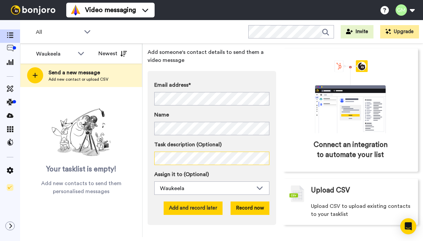
scroll to position [40, 0]
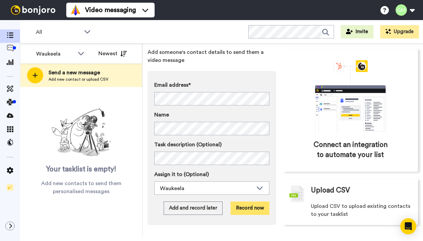
click at [239, 202] on button "Record now" at bounding box center [250, 208] width 39 height 13
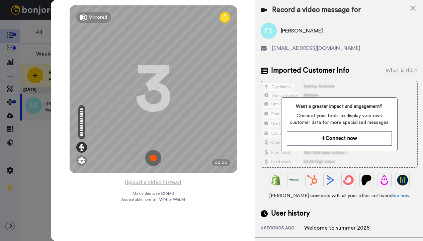
click at [151, 159] on img at bounding box center [153, 158] width 16 height 16
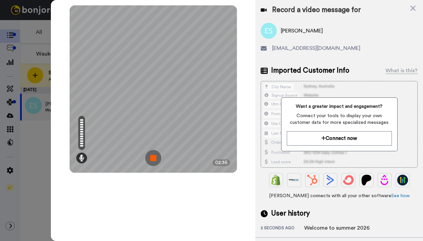
click at [151, 159] on img at bounding box center [153, 158] width 16 height 16
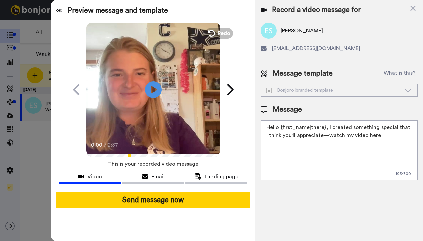
drag, startPoint x: 383, startPoint y: 140, endPoint x: 273, endPoint y: 127, distance: 111.6
click at [273, 127] on textarea "Hello {first_name|there}, I created something special that I think you'll appre…" at bounding box center [339, 150] width 157 height 60
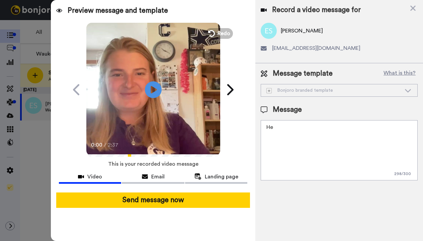
type textarea "H"
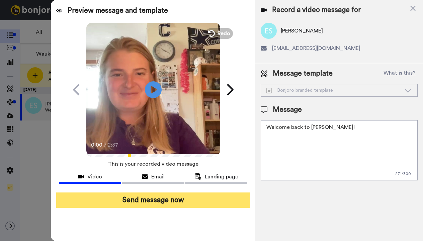
type textarea "Welcome back to Wakeela Edie!"
click at [149, 202] on button "Send message now" at bounding box center [153, 200] width 194 height 15
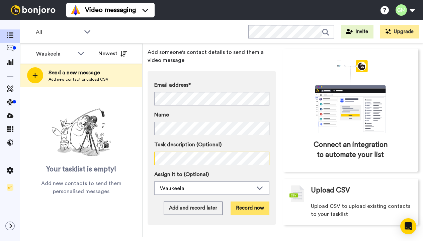
scroll to position [40, 0]
click at [242, 202] on button "Record now" at bounding box center [250, 208] width 39 height 13
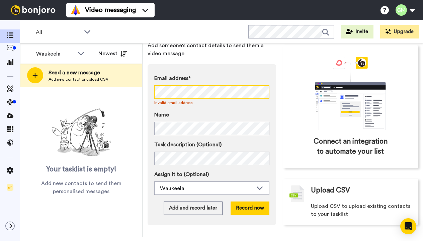
click at [147, 87] on div "Send a new message Add someone's contact details to send them a video message E…" at bounding box center [283, 141] width 281 height 194
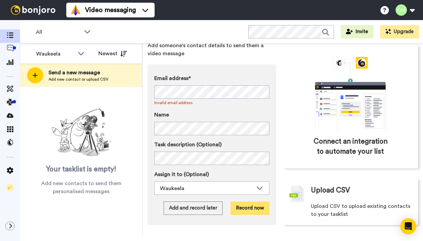
click at [249, 206] on button "Record now" at bounding box center [250, 208] width 39 height 13
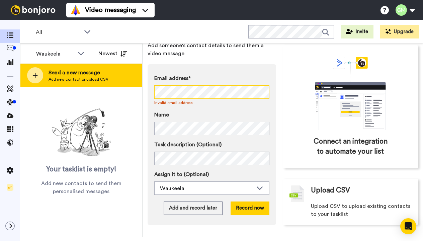
click at [54, 83] on div "Waukeela All members Waukeela Newest Send a new message Add new contact or uplo…" at bounding box center [221, 141] width 403 height 194
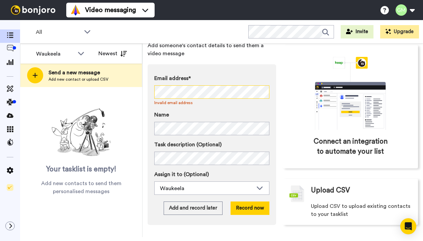
click at [259, 213] on div "Email address* No search result for ‘ starksam1@gmail.com ’ Invalid email addre…" at bounding box center [212, 144] width 129 height 161
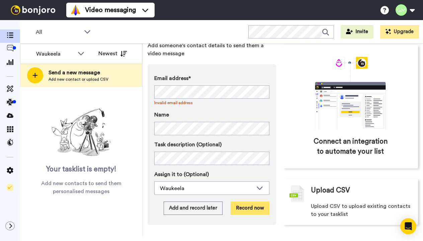
click at [254, 207] on button "Record now" at bounding box center [250, 208] width 39 height 13
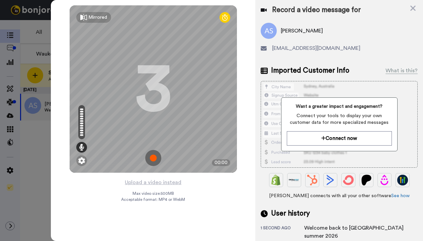
click at [156, 156] on img at bounding box center [153, 158] width 16 height 16
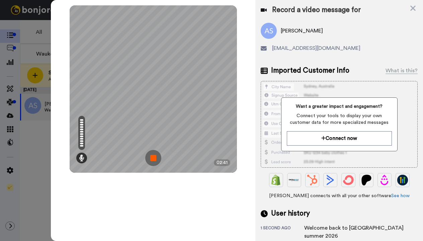
click at [156, 156] on img at bounding box center [153, 158] width 16 height 16
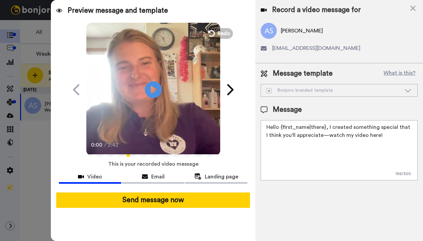
drag, startPoint x: 382, startPoint y: 136, endPoint x: 251, endPoint y: 124, distance: 131.8
click at [252, 125] on div "Preview message and template Play/Pause 0:00 / 2:42 This one’s just for you, Au…" at bounding box center [237, 120] width 372 height 241
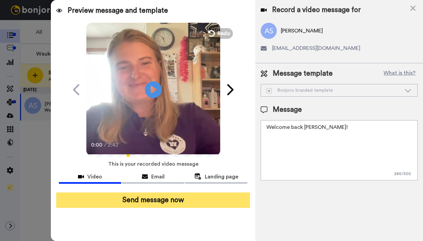
type textarea "Welcome back Audrey!"
click at [189, 200] on button "Send message now" at bounding box center [153, 200] width 194 height 15
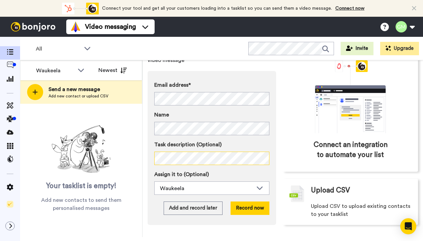
scroll to position [57, 0]
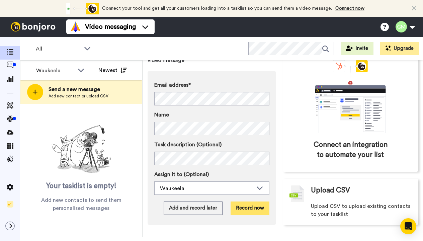
click at [247, 202] on button "Record now" at bounding box center [250, 208] width 39 height 13
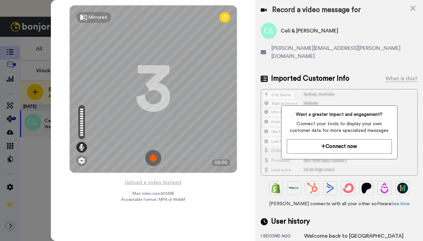
click at [150, 158] on img at bounding box center [153, 158] width 16 height 16
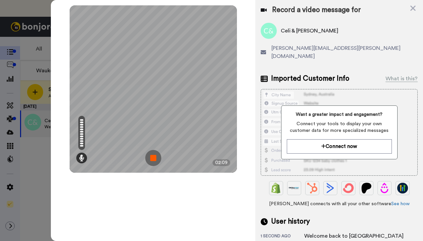
click at [150, 163] on img at bounding box center [153, 158] width 16 height 16
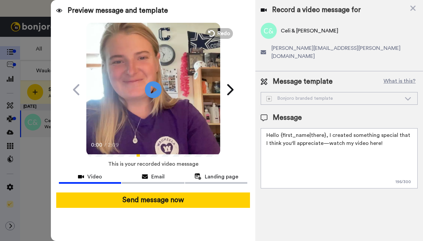
drag, startPoint x: 380, startPoint y: 138, endPoint x: 253, endPoint y: 128, distance: 127.3
click at [253, 128] on div "Preview message and template Play/Pause 0:00 / 2:09 This one’s just for you, Ce…" at bounding box center [237, 120] width 372 height 241
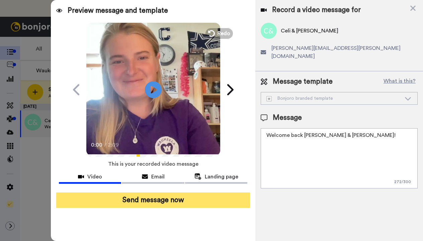
type textarea "Welcome back Celi & Camilla!"
click at [187, 202] on button "Send message now" at bounding box center [153, 200] width 194 height 15
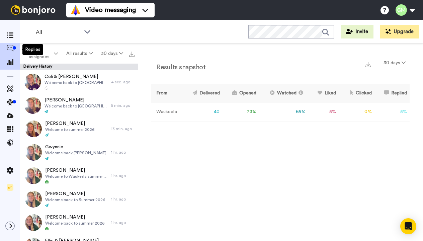
click at [11, 47] on icon at bounding box center [10, 48] width 7 height 7
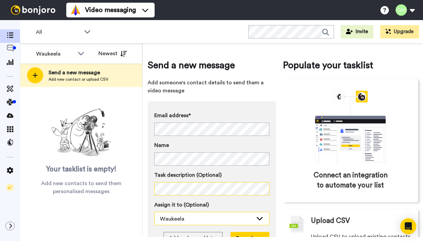
scroll to position [35, 0]
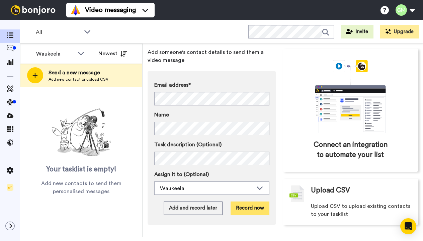
click at [245, 205] on button "Record now" at bounding box center [250, 208] width 39 height 13
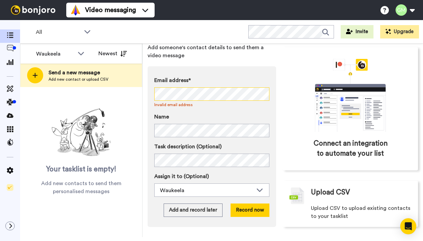
click at [119, 88] on div "Waukeela All members Waukeela Newest Send a new message Add new contact or uplo…" at bounding box center [221, 141] width 403 height 194
click at [242, 210] on button "Record now" at bounding box center [250, 210] width 39 height 13
click at [139, 97] on div "Waukeela All members Waukeela Newest Send a new message Add new contact or uplo…" at bounding box center [221, 141] width 403 height 194
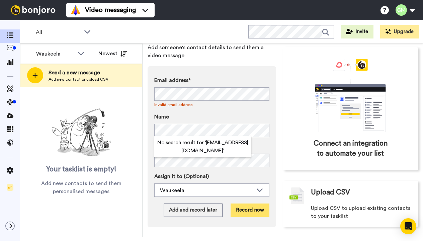
click at [240, 207] on button "Record now" at bounding box center [250, 210] width 39 height 13
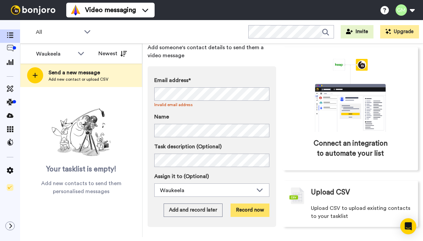
click at [240, 207] on button "Record now" at bounding box center [250, 210] width 39 height 13
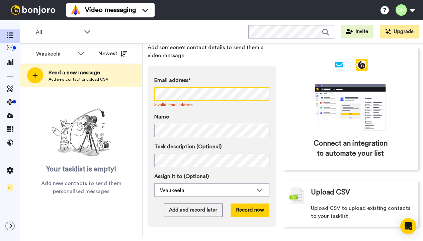
click at [143, 90] on div "Send a new message Add someone's contact details to send them a video message E…" at bounding box center [283, 141] width 281 height 194
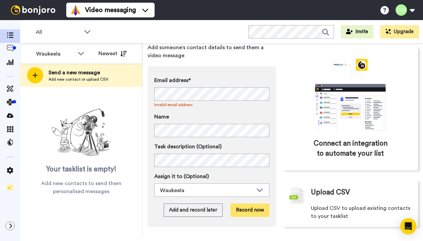
click at [252, 210] on button "Record now" at bounding box center [250, 210] width 39 height 13
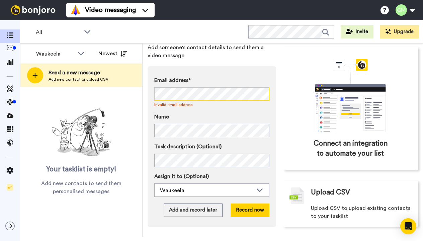
click at [150, 92] on div "Email address* No search result for ‘ kunfamilyMA@gmail.com ’ Invalid email add…" at bounding box center [212, 146] width 129 height 161
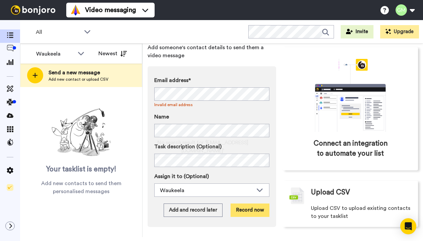
click at [244, 210] on button "Record now" at bounding box center [250, 210] width 39 height 13
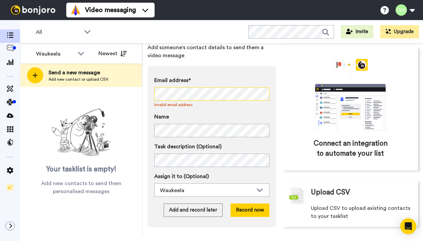
click at [152, 94] on div "Email address* No search result for ‘ kunfamilyMA@gmail.com ’ Invalid email add…" at bounding box center [212, 146] width 129 height 161
click at [247, 211] on button "Record now" at bounding box center [250, 210] width 39 height 13
click at [244, 213] on button "Record now" at bounding box center [250, 210] width 39 height 13
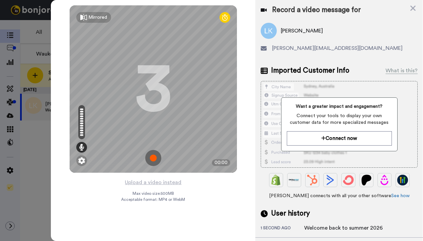
click at [152, 156] on img at bounding box center [153, 158] width 16 height 16
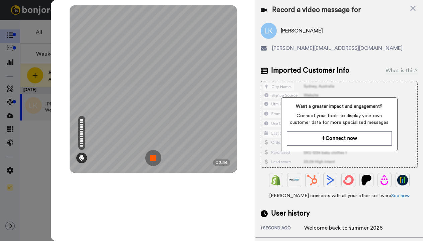
click at [156, 152] on img at bounding box center [153, 158] width 16 height 16
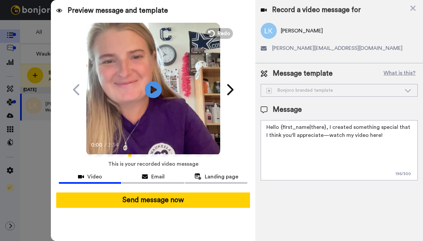
drag, startPoint x: 384, startPoint y: 138, endPoint x: 261, endPoint y: 125, distance: 124.2
click at [261, 125] on textarea "Hello {first_name|there}, I created something special that I think you'll appre…" at bounding box center [339, 150] width 157 height 60
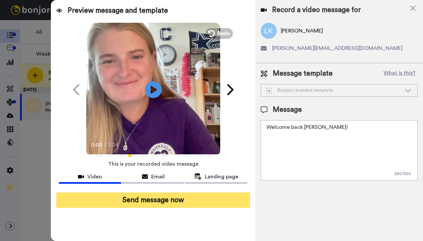
type textarea "Welcome back Laurel!"
click at [142, 196] on button "Send message now" at bounding box center [153, 200] width 194 height 15
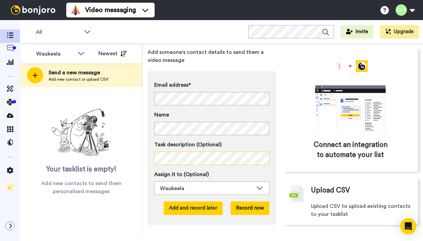
scroll to position [40, 0]
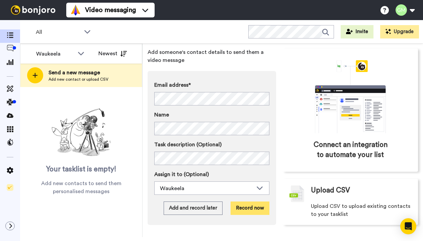
click at [239, 202] on button "Record now" at bounding box center [250, 208] width 39 height 13
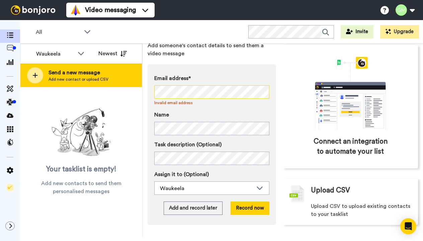
click at [133, 87] on div "Waukeela Newest Send a new message Add new contact or upload CSV Your tasklist …" at bounding box center [221, 141] width 403 height 194
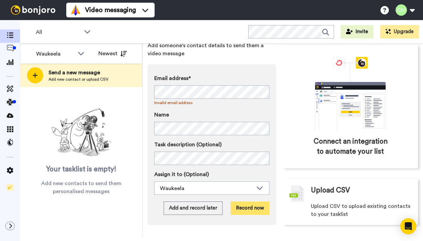
click at [238, 207] on button "Record now" at bounding box center [250, 208] width 39 height 13
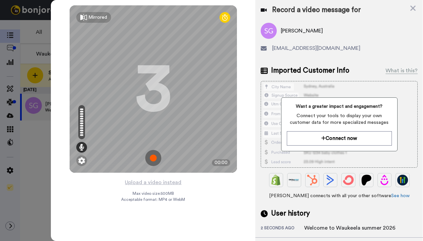
click at [150, 162] on img at bounding box center [153, 158] width 16 height 16
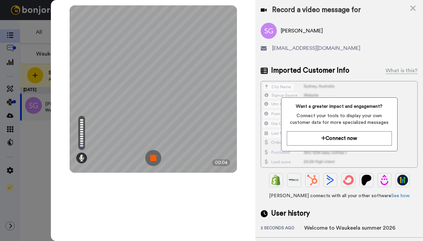
click at [150, 162] on img at bounding box center [153, 158] width 16 height 16
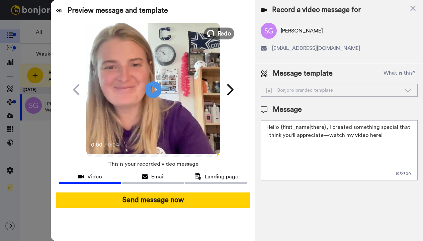
click at [226, 33] on span "Redo" at bounding box center [224, 33] width 14 height 9
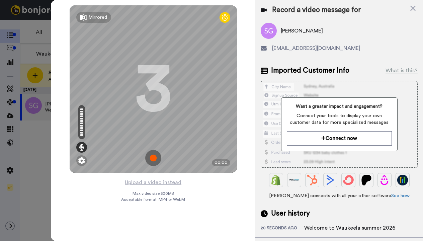
click at [153, 163] on img at bounding box center [153, 158] width 16 height 16
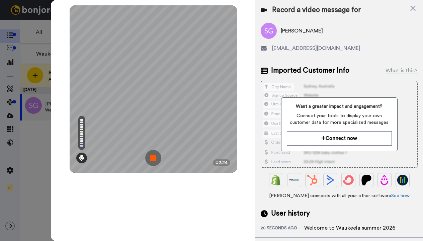
click at [158, 161] on img at bounding box center [153, 158] width 16 height 16
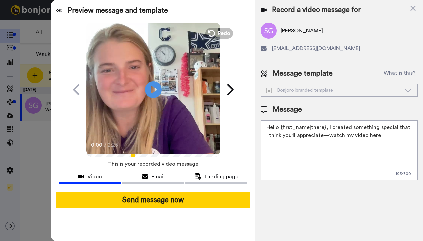
drag, startPoint x: 382, startPoint y: 138, endPoint x: 258, endPoint y: 128, distance: 123.6
click at [258, 128] on div "Message template What is this? Bonjoro branded template Bonjoro branded templat…" at bounding box center [339, 124] width 168 height 123
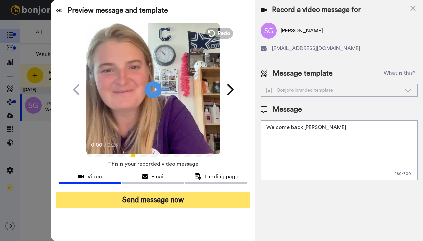
type textarea "Welcome back Sophie!"
click at [191, 201] on button "Send message now" at bounding box center [153, 200] width 194 height 15
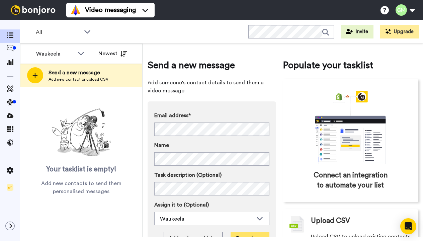
click at [236, 234] on button "Record now" at bounding box center [250, 238] width 39 height 13
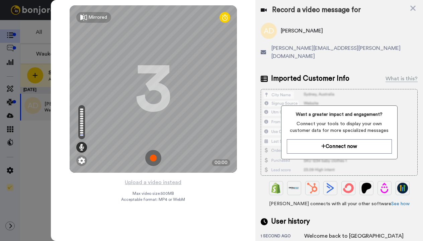
click at [152, 158] on img at bounding box center [153, 158] width 16 height 16
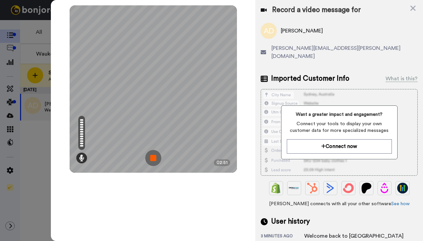
click at [152, 158] on img at bounding box center [153, 158] width 16 height 16
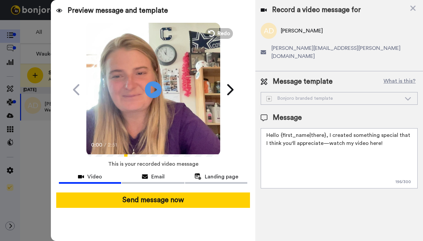
drag, startPoint x: 381, startPoint y: 136, endPoint x: 266, endPoint y: 121, distance: 115.9
click at [266, 128] on textarea "Hello {first_name|there}, I created something special that I think you'll appre…" at bounding box center [339, 158] width 157 height 60
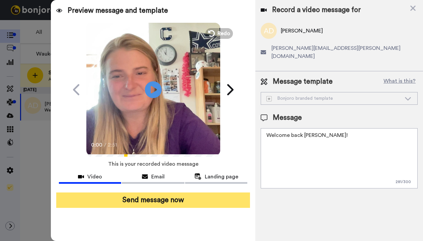
type textarea "Welcome back Alice!"
click at [172, 204] on button "Send message now" at bounding box center [153, 200] width 194 height 15
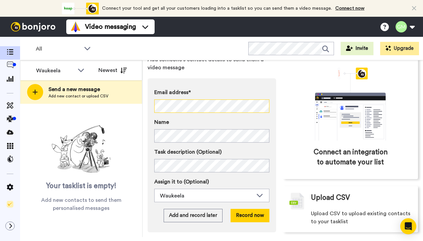
scroll to position [41, 0]
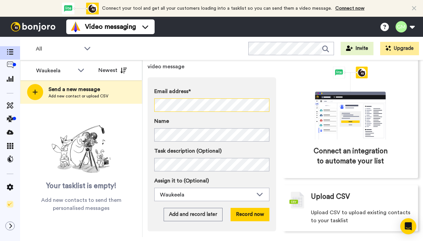
click at [146, 104] on div "Send a new message Add someone's contact details to send them a video message E…" at bounding box center [283, 148] width 281 height 177
click at [142, 105] on div "Waukeela All members Waukeela Newest Send a new message Add new contact or uplo…" at bounding box center [221, 148] width 403 height 177
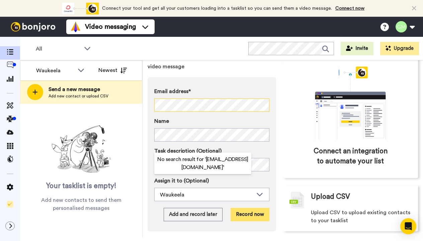
click at [248, 210] on button "Record now" at bounding box center [250, 214] width 39 height 13
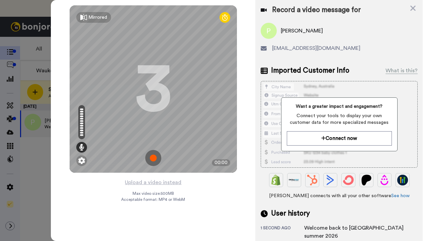
click at [153, 158] on img at bounding box center [153, 158] width 16 height 16
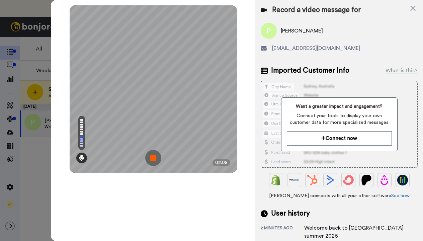
click at [153, 158] on img at bounding box center [153, 158] width 16 height 16
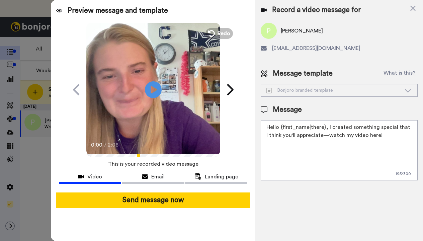
drag, startPoint x: 380, startPoint y: 138, endPoint x: 263, endPoint y: 127, distance: 116.6
click at [263, 128] on textarea "Hello {first_name|there}, I created something special that I think you'll appre…" at bounding box center [339, 150] width 157 height 60
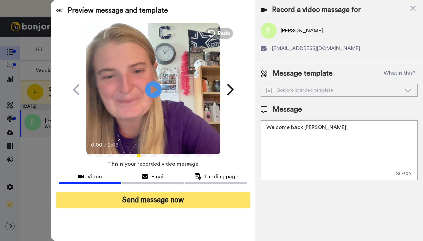
type textarea "Welcome back Paula!"
click at [109, 205] on button "Send message now" at bounding box center [153, 200] width 194 height 15
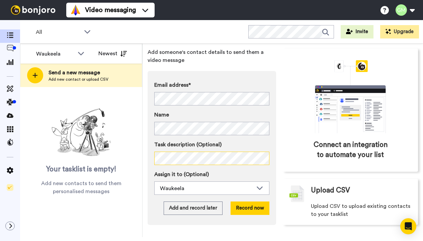
scroll to position [40, 0]
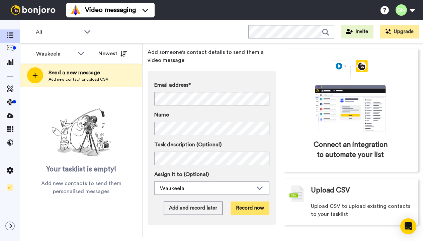
click at [235, 202] on button "Record now" at bounding box center [250, 208] width 39 height 13
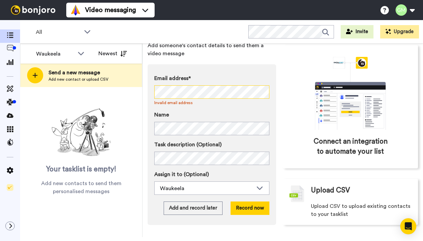
click at [103, 90] on div "Waukeela All members Waukeela Newest Send a new message Add new contact or uplo…" at bounding box center [221, 141] width 403 height 194
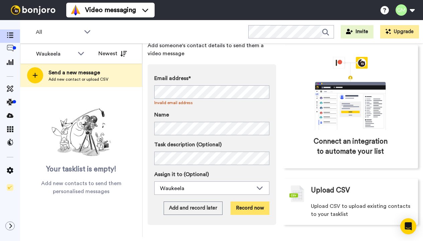
click at [235, 208] on button "Record now" at bounding box center [250, 208] width 39 height 13
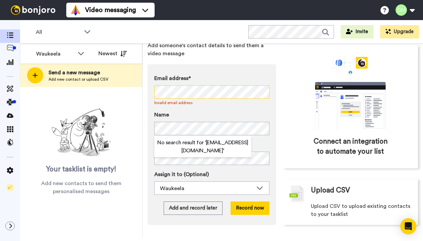
click at [121, 88] on div "Waukeela All members Waukeela Newest Send a new message Add new contact or uplo…" at bounding box center [221, 141] width 403 height 194
click at [252, 211] on button "Record now" at bounding box center [250, 208] width 39 height 13
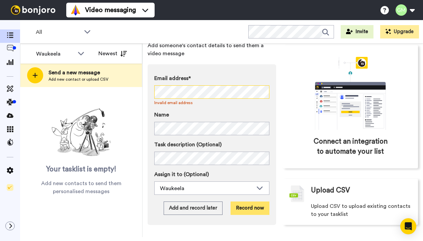
click at [252, 211] on button "Record now" at bounding box center [250, 208] width 39 height 13
click at [144, 90] on div "Send a new message Add someone's contact details to send them a video message E…" at bounding box center [283, 141] width 281 height 194
click at [242, 205] on button "Record now" at bounding box center [250, 208] width 39 height 13
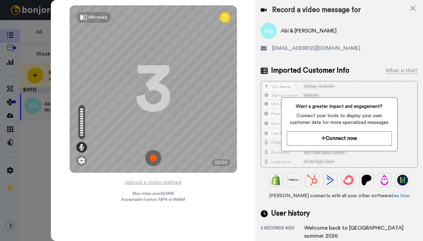
click at [151, 154] on img at bounding box center [153, 158] width 16 height 16
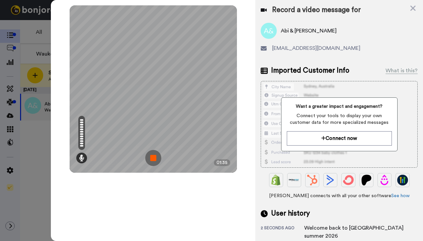
click at [151, 154] on img at bounding box center [153, 158] width 16 height 16
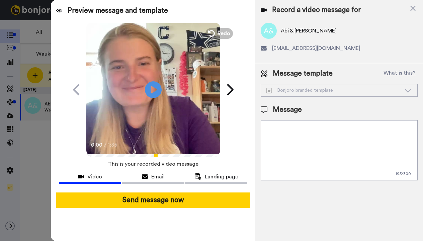
drag, startPoint x: 380, startPoint y: 137, endPoint x: 265, endPoint y: 127, distance: 115.9
click at [265, 127] on textarea "Hello {first_name|there}, I created something special that I think you'll appre…" at bounding box center [339, 150] width 157 height 60
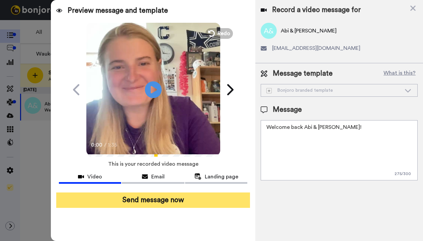
type textarea "Welcome back Abi & Sadie!"
click at [187, 198] on button "Send message now" at bounding box center [153, 200] width 194 height 15
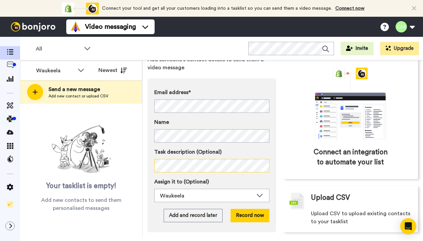
scroll to position [40, 0]
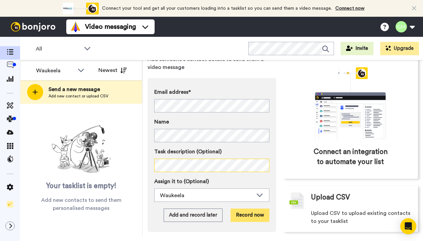
click at [238, 214] on button "Record now" at bounding box center [250, 215] width 39 height 13
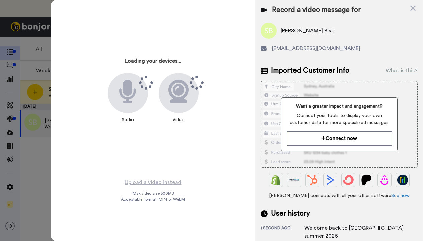
click at [354, 0] on div "Record a video message for Sunaina Bist shweta.bist@hotmail.com Imported Custom…" at bounding box center [339, 122] width 168 height 245
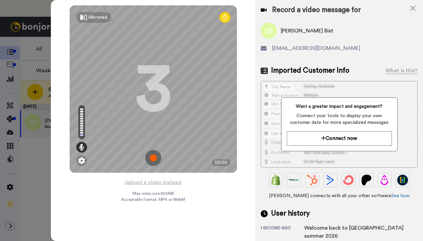
click at [151, 158] on img at bounding box center [153, 158] width 16 height 16
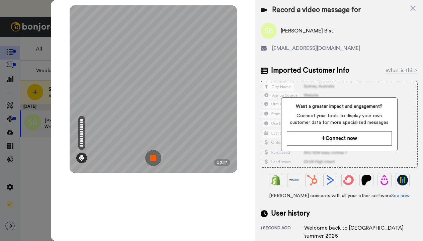
click at [151, 158] on img at bounding box center [153, 158] width 16 height 16
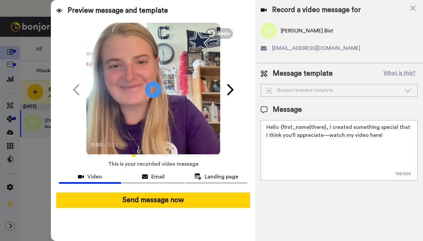
drag, startPoint x: 387, startPoint y: 134, endPoint x: 249, endPoint y: 125, distance: 137.9
click at [250, 126] on div "Preview message and template Play/Pause 0:00 / 2:22 This one’s just for you, Su…" at bounding box center [237, 120] width 372 height 241
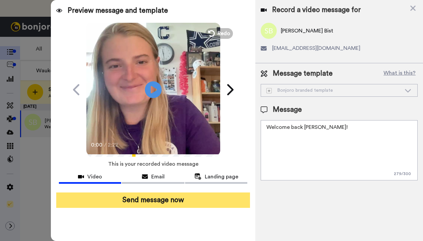
type textarea "Welcome back Sunaina!"
click at [190, 199] on button "Send message now" at bounding box center [153, 200] width 194 height 15
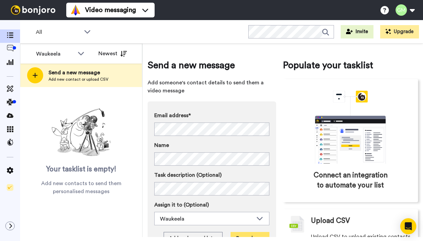
click at [237, 233] on button "Record now" at bounding box center [250, 238] width 39 height 13
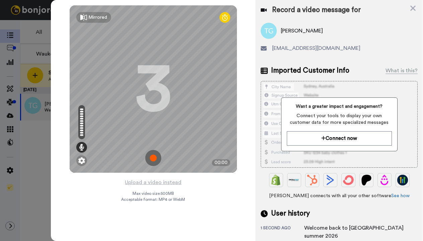
click at [150, 157] on img at bounding box center [153, 158] width 16 height 16
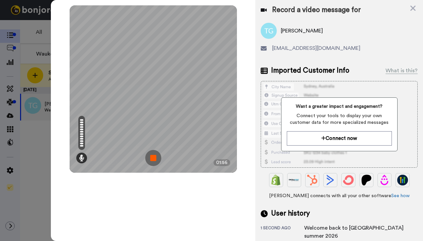
click at [149, 159] on img at bounding box center [153, 158] width 16 height 16
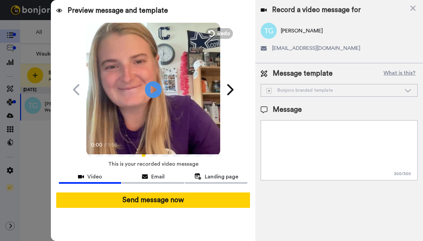
drag, startPoint x: 382, startPoint y: 143, endPoint x: 265, endPoint y: 126, distance: 117.3
click at [265, 126] on textarea at bounding box center [339, 150] width 157 height 60
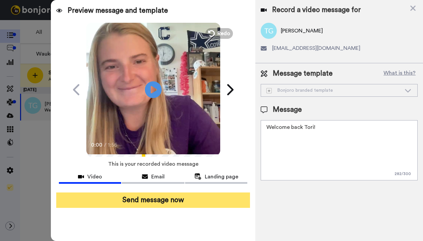
type textarea "Welcome back Tori!"
click at [216, 203] on button "Send message now" at bounding box center [153, 200] width 194 height 15
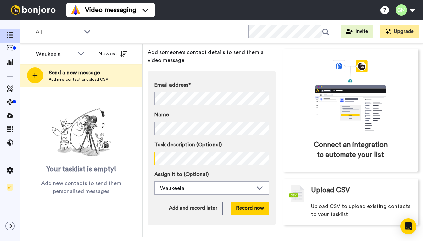
scroll to position [40, 0]
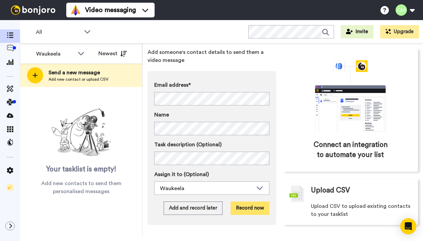
click at [241, 202] on button "Record now" at bounding box center [250, 208] width 39 height 13
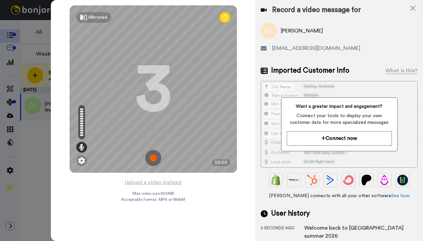
click at [152, 158] on img at bounding box center [153, 158] width 16 height 16
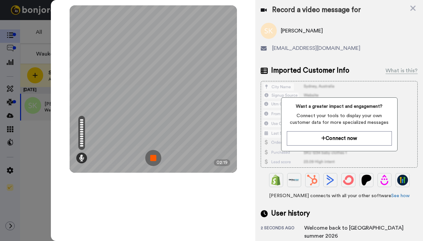
click at [152, 158] on img at bounding box center [153, 158] width 16 height 16
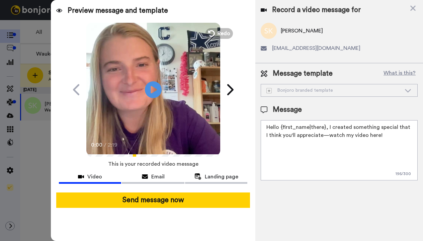
drag, startPoint x: 379, startPoint y: 136, endPoint x: 257, endPoint y: 127, distance: 122.6
click at [257, 127] on div "Message template What is this? Bonjoro branded template Bonjoro branded templat…" at bounding box center [339, 124] width 168 height 123
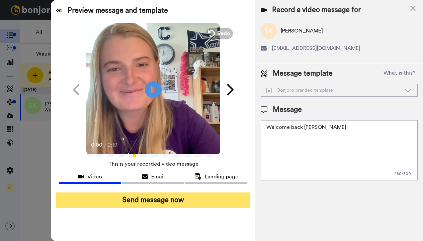
type textarea "Welcome back Sienna!"
click at [202, 199] on button "Send message now" at bounding box center [153, 200] width 194 height 15
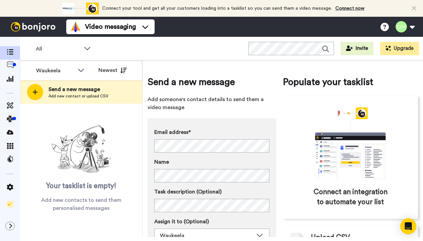
click at [413, 9] on icon at bounding box center [414, 8] width 4 height 7
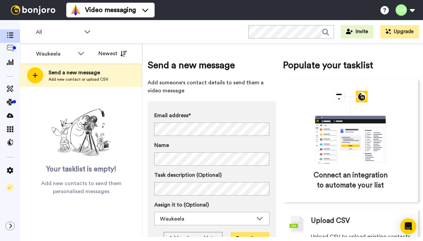
click at [234, 233] on button "Record now" at bounding box center [250, 238] width 39 height 13
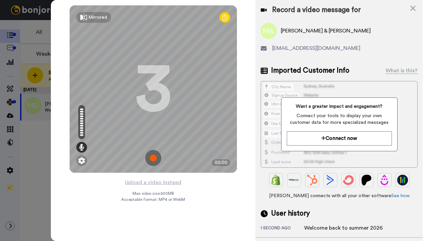
click at [153, 160] on img at bounding box center [153, 158] width 16 height 16
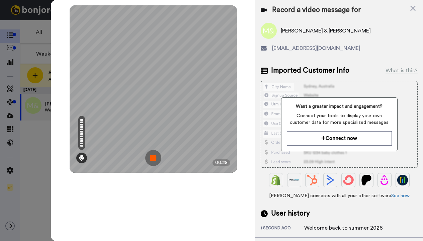
click at [153, 160] on img at bounding box center [153, 158] width 16 height 16
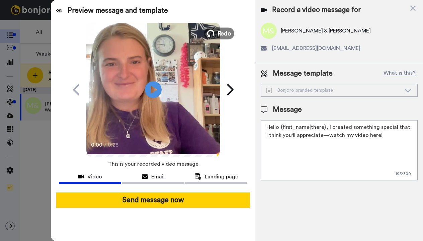
click at [218, 33] on span "Redo" at bounding box center [224, 33] width 14 height 9
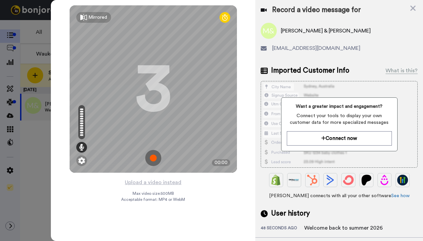
click at [152, 155] on img at bounding box center [153, 158] width 16 height 16
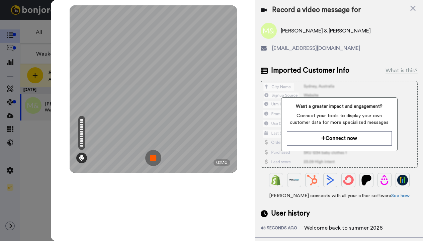
click at [152, 155] on img at bounding box center [153, 158] width 16 height 16
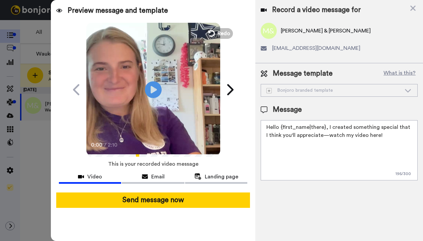
drag, startPoint x: 378, startPoint y: 136, endPoint x: 260, endPoint y: 124, distance: 117.8
click at [260, 124] on div "Message template What is this? Bonjoro branded template Bonjoro branded templat…" at bounding box center [339, 124] width 168 height 123
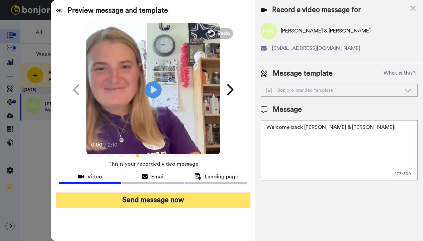
type textarea "Welcome back Maggie & Anne!"
click at [196, 198] on button "Send message now" at bounding box center [153, 200] width 194 height 15
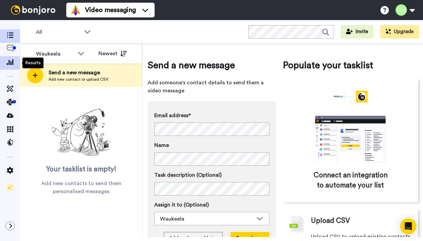
click at [10, 63] on icon at bounding box center [10, 62] width 7 height 6
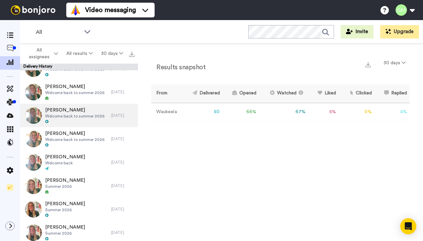
scroll to position [758, 0]
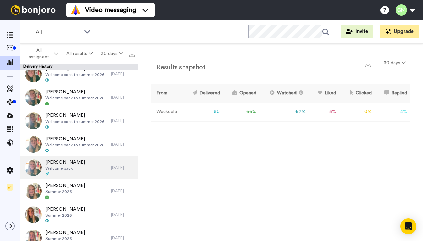
click at [72, 166] on span "Welcome back" at bounding box center [65, 168] width 40 height 5
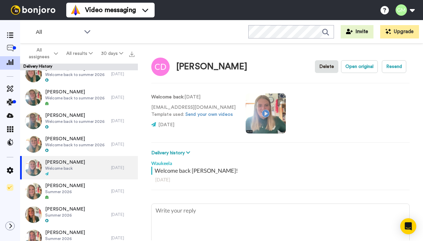
click at [261, 114] on video at bounding box center [266, 113] width 40 height 40
click at [391, 70] on button "Resend" at bounding box center [394, 66] width 24 height 13
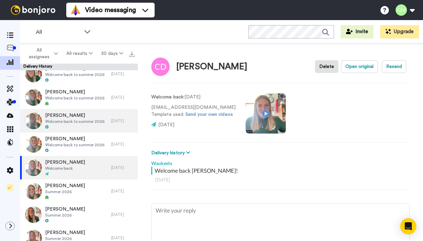
click at [32, 122] on img at bounding box center [33, 120] width 17 height 17
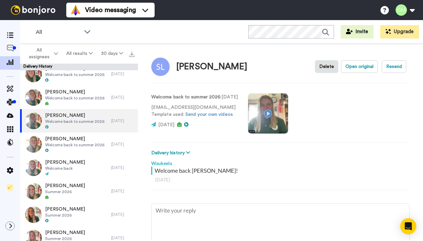
type textarea "x"
click at [282, 114] on video at bounding box center [268, 113] width 40 height 40
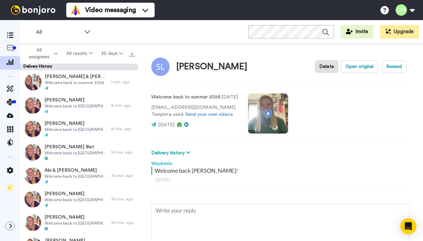
click at [281, 113] on video at bounding box center [268, 113] width 40 height 40
click at [14, 37] on span at bounding box center [10, 36] width 20 height 7
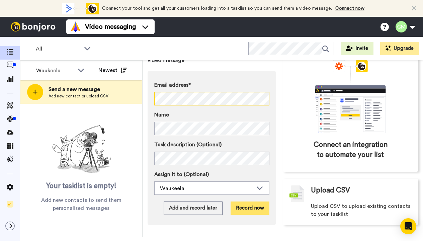
scroll to position [57, 0]
click at [248, 202] on button "Record now" at bounding box center [250, 208] width 39 height 13
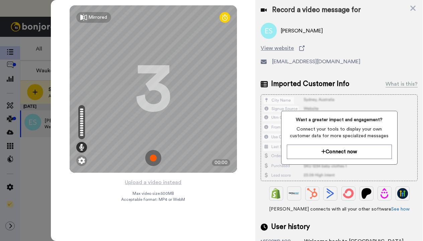
click at [153, 160] on img at bounding box center [153, 158] width 16 height 16
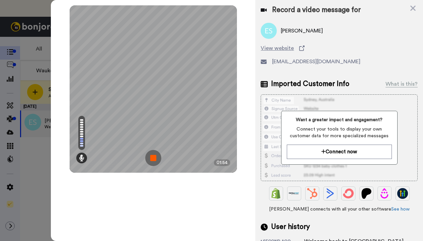
click at [153, 160] on img at bounding box center [153, 158] width 16 height 16
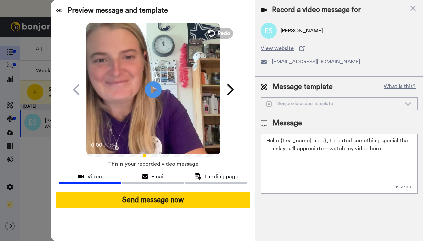
drag, startPoint x: 378, startPoint y: 151, endPoint x: 254, endPoint y: 138, distance: 124.3
click at [254, 138] on div "Preview message and template Play/Pause 0:00 / 1:54 This one’s just for you, El…" at bounding box center [237, 120] width 372 height 241
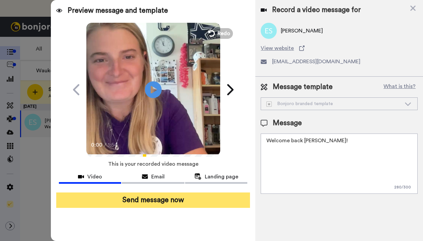
type textarea "Welcome back Eloise!"
click at [214, 197] on button "Send message now" at bounding box center [153, 200] width 194 height 15
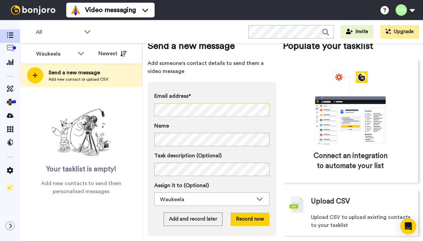
scroll to position [23, 0]
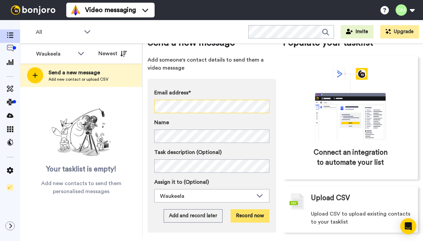
click at [240, 212] on button "Record now" at bounding box center [250, 215] width 39 height 13
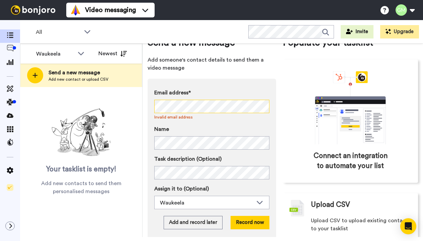
click at [150, 109] on div "Email address* No search result for ‘ [EMAIL_ADDRESS][DOMAIN_NAME] ’ Invalid em…" at bounding box center [212, 159] width 129 height 161
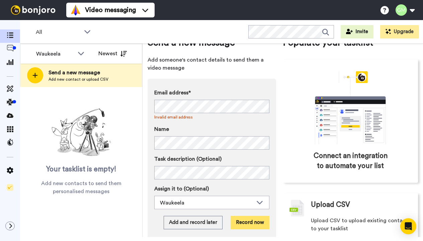
click at [238, 219] on button "Record now" at bounding box center [250, 222] width 39 height 13
click at [241, 221] on button "Record now" at bounding box center [250, 222] width 39 height 13
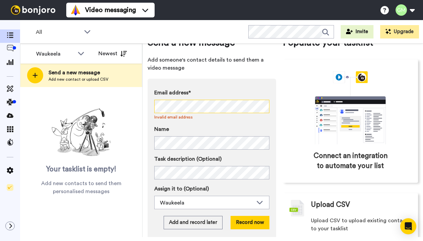
click at [153, 106] on div "Email address* No search result for ‘ [EMAIL_ADDRESS][DOMAIN_NAME] ’ Invalid em…" at bounding box center [212, 159] width 129 height 161
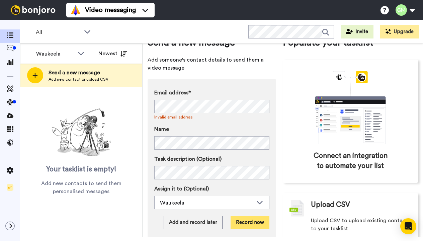
click at [255, 220] on button "Record now" at bounding box center [250, 222] width 39 height 13
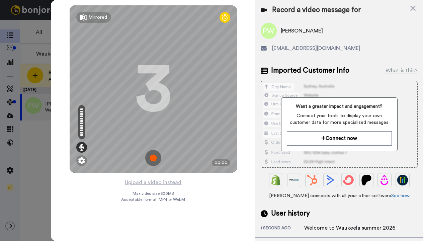
click at [153, 159] on img at bounding box center [153, 158] width 16 height 16
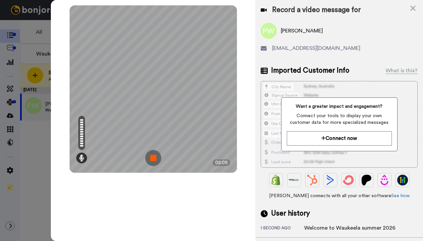
click at [153, 159] on img at bounding box center [153, 158] width 16 height 16
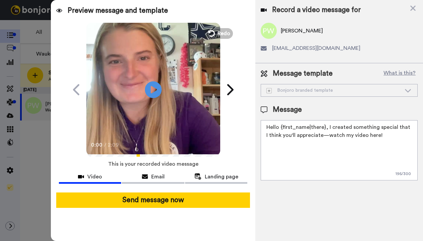
drag, startPoint x: 382, startPoint y: 137, endPoint x: 263, endPoint y: 128, distance: 118.5
click at [263, 128] on textarea "Hello {first_name|there}, I created something special that I think you'll appre…" at bounding box center [339, 150] width 157 height 60
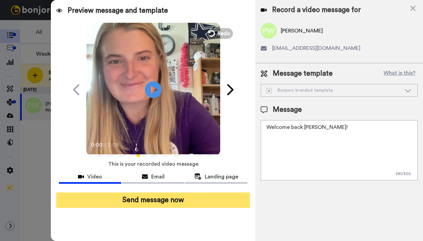
type textarea "Welcome back Piper!"
click at [183, 204] on button "Send message now" at bounding box center [153, 200] width 194 height 15
